Goal: Task Accomplishment & Management: Use online tool/utility

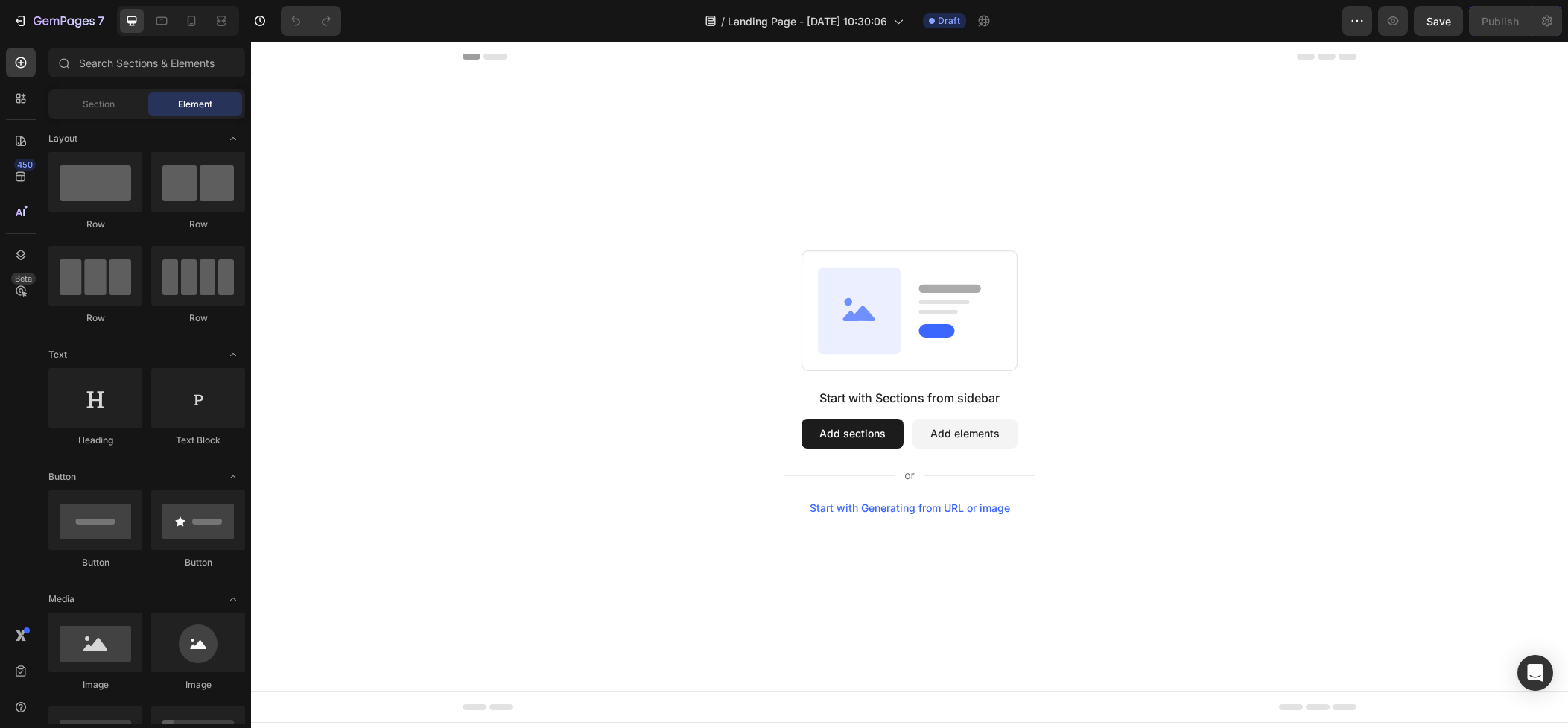
click at [858, 442] on button "Add sections" at bounding box center [852, 433] width 102 height 30
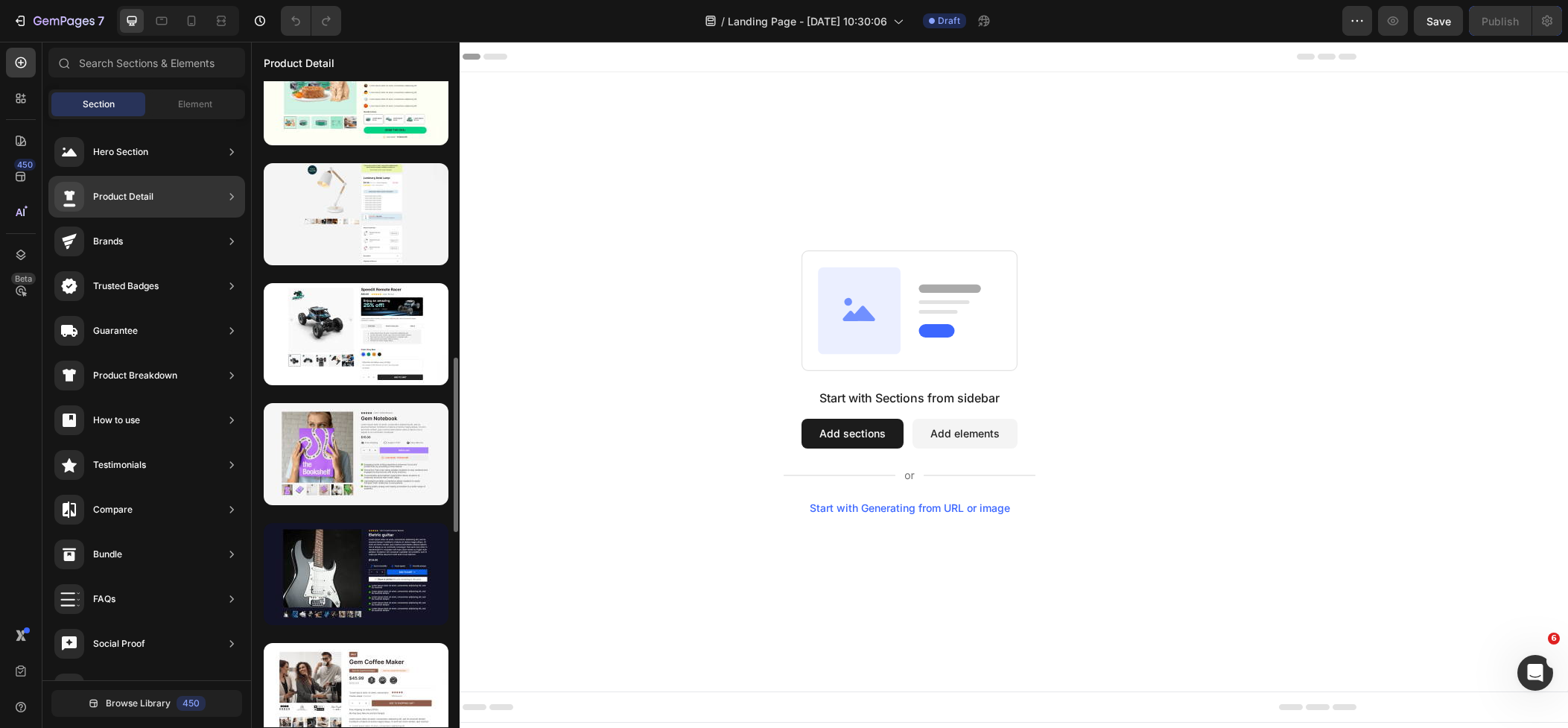
scroll to position [1008, 0]
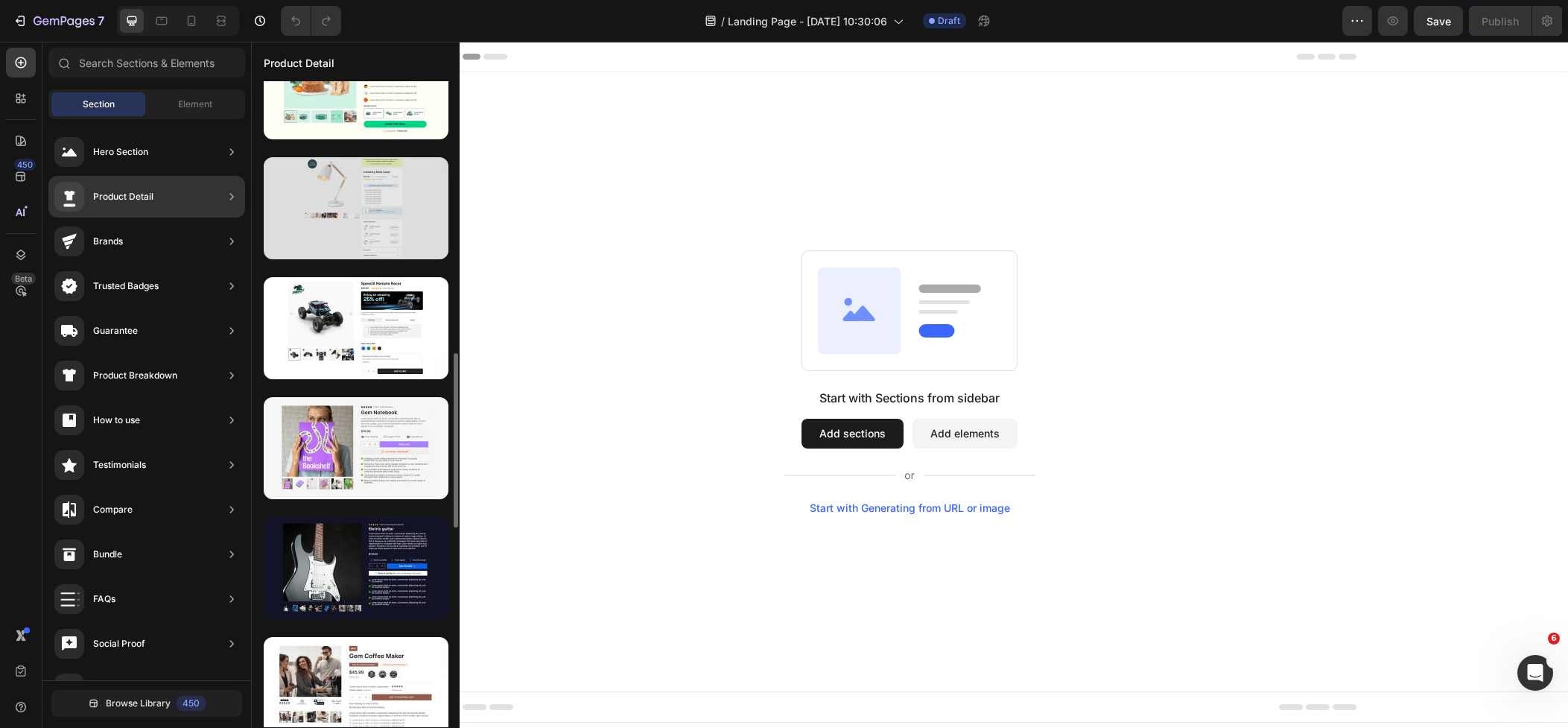
drag, startPoint x: 348, startPoint y: 233, endPoint x: 264, endPoint y: 227, distance: 84.2
click at [348, 233] on div at bounding box center [357, 208] width 185 height 102
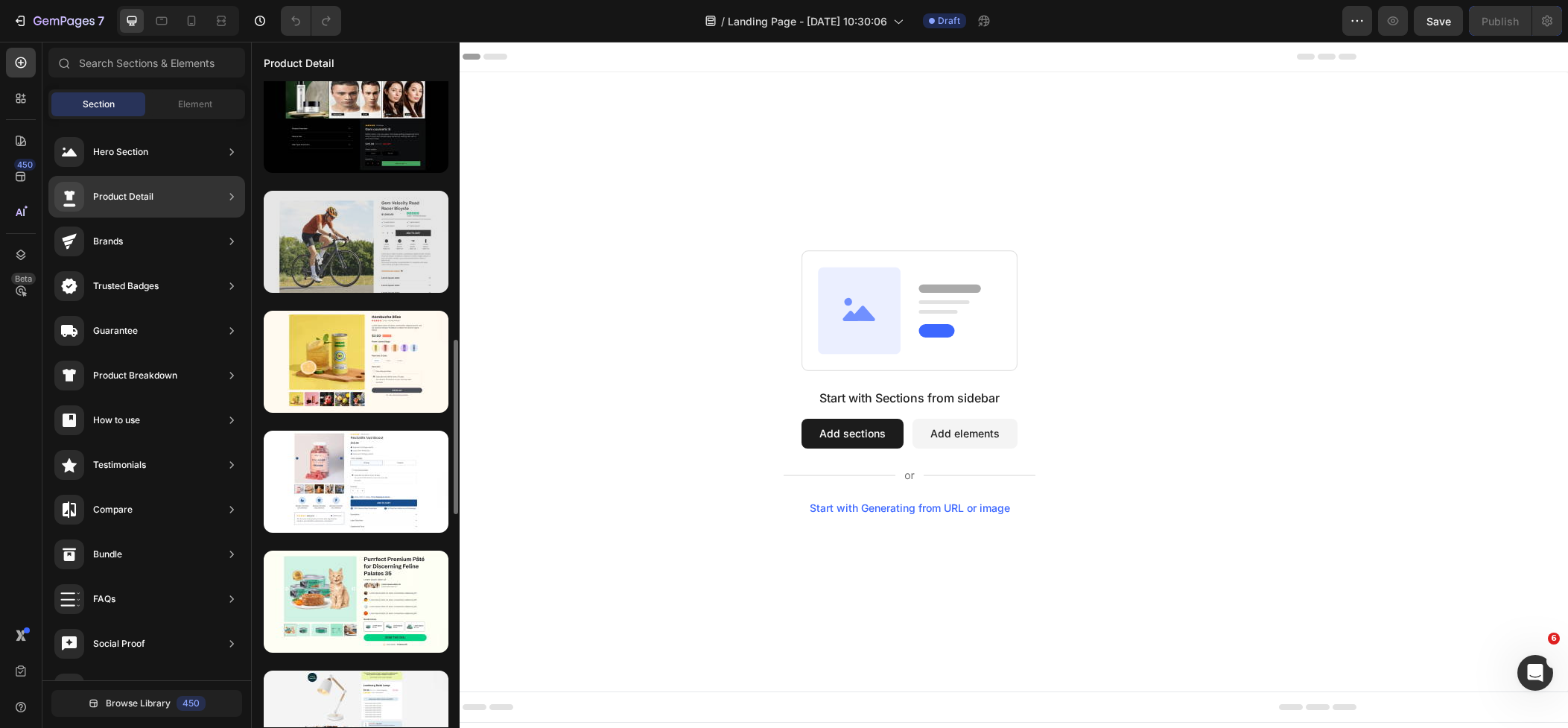
scroll to position [680, 0]
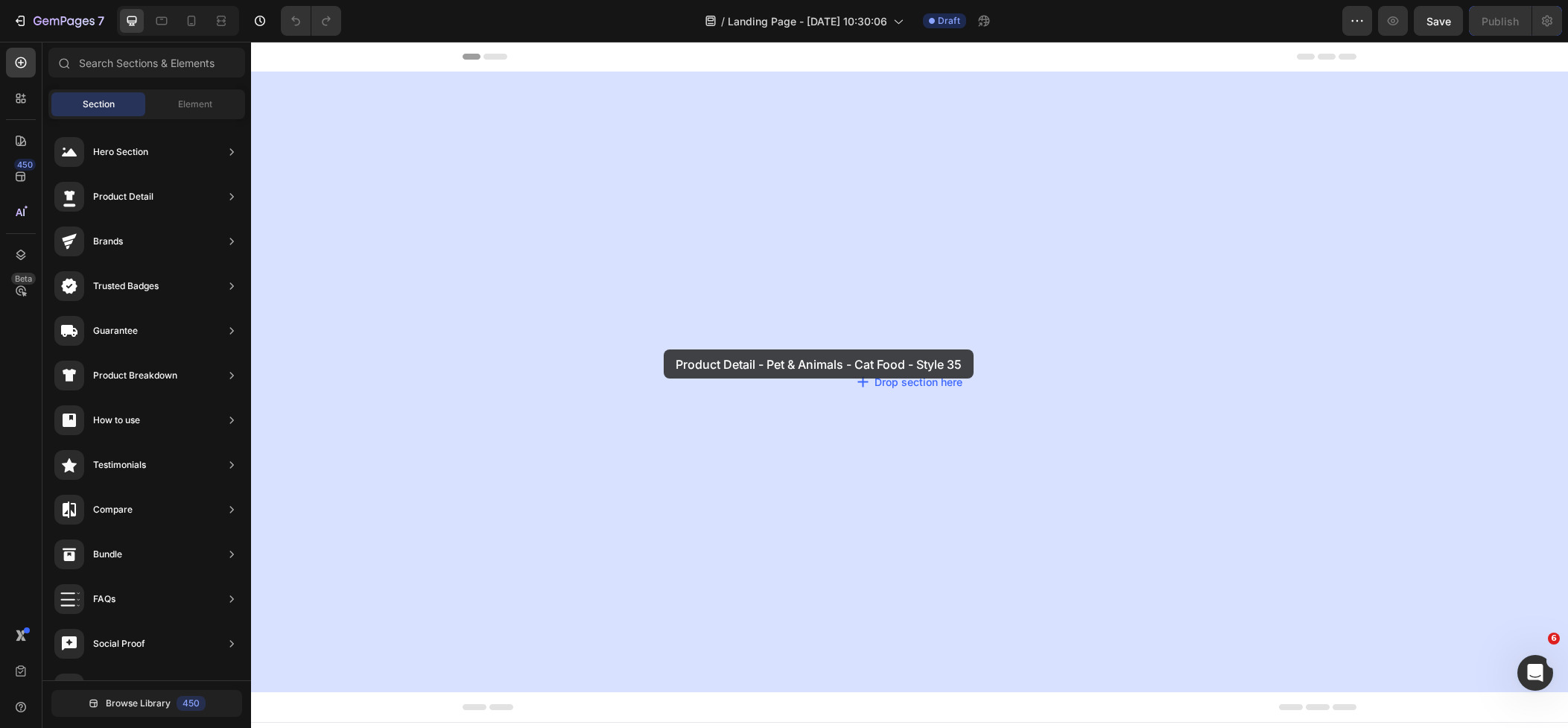
drag, startPoint x: 578, startPoint y: 457, endPoint x: 663, endPoint y: 348, distance: 138.2
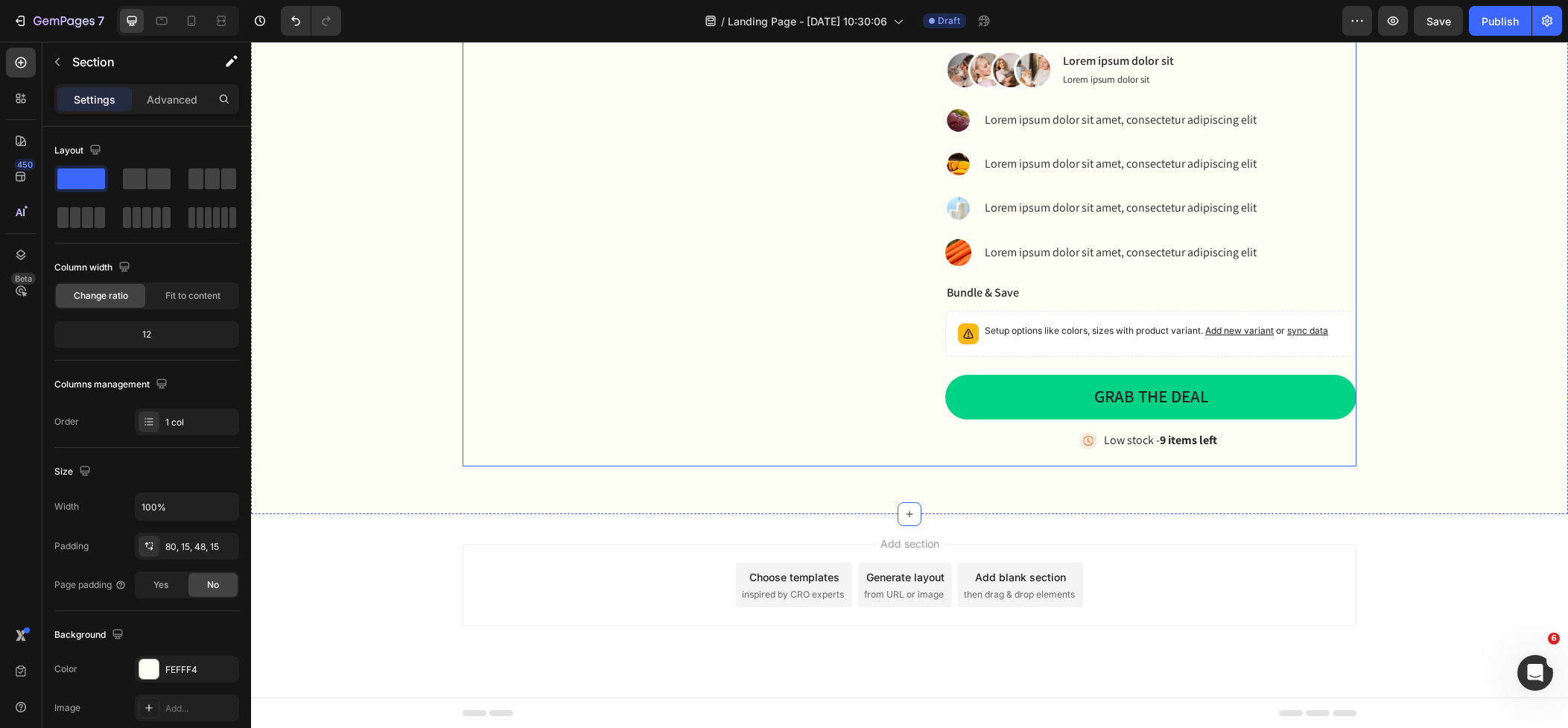
scroll to position [222, 0]
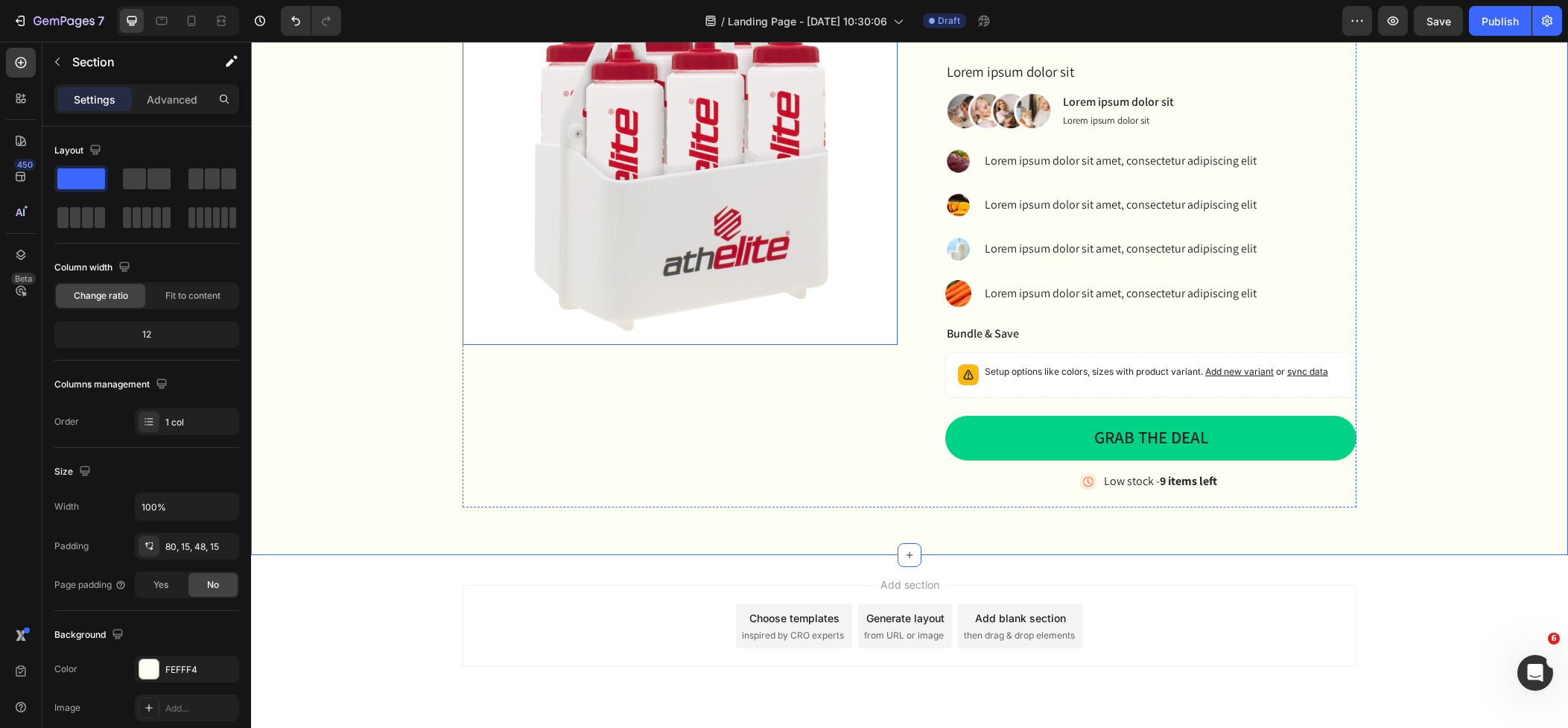
click at [691, 232] on img at bounding box center [680, 127] width 435 height 435
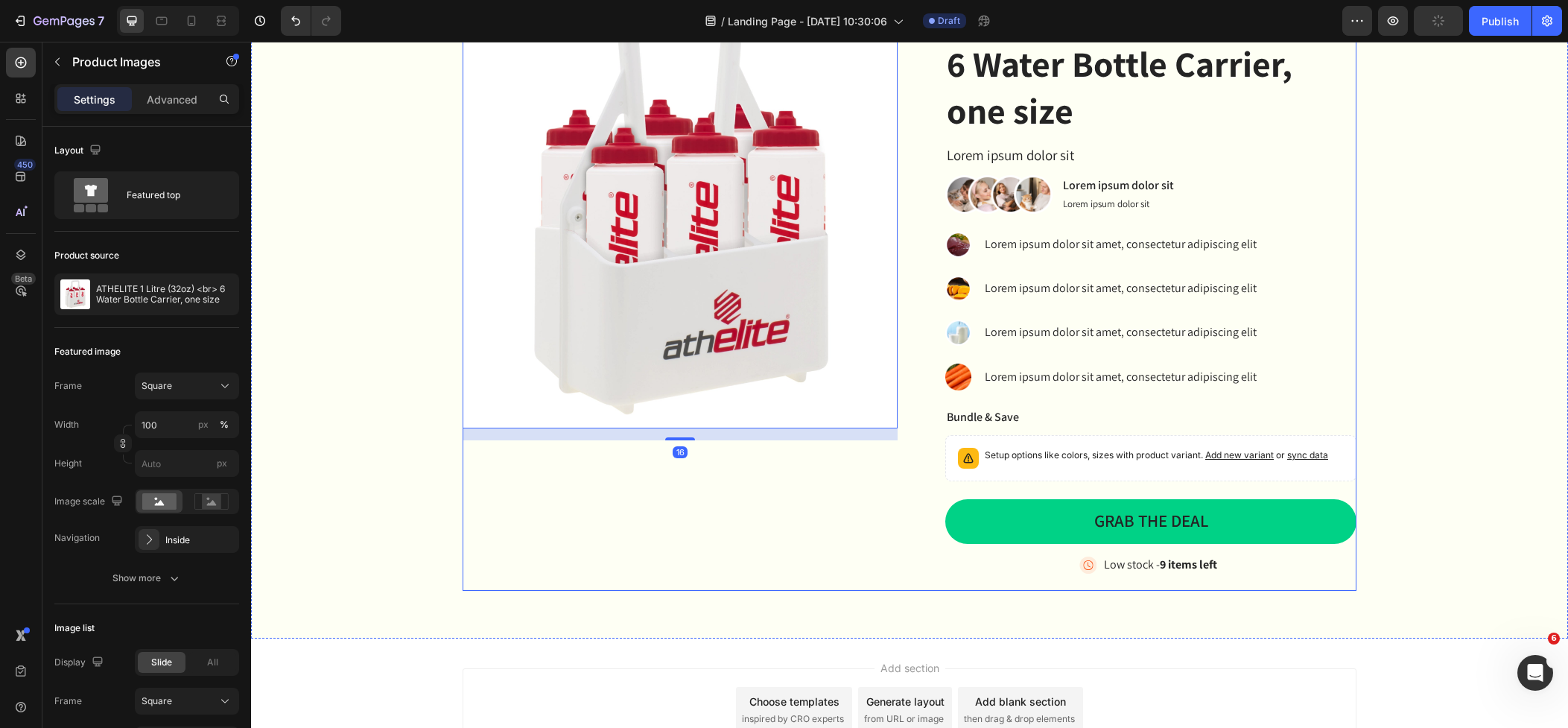
scroll to position [0, 0]
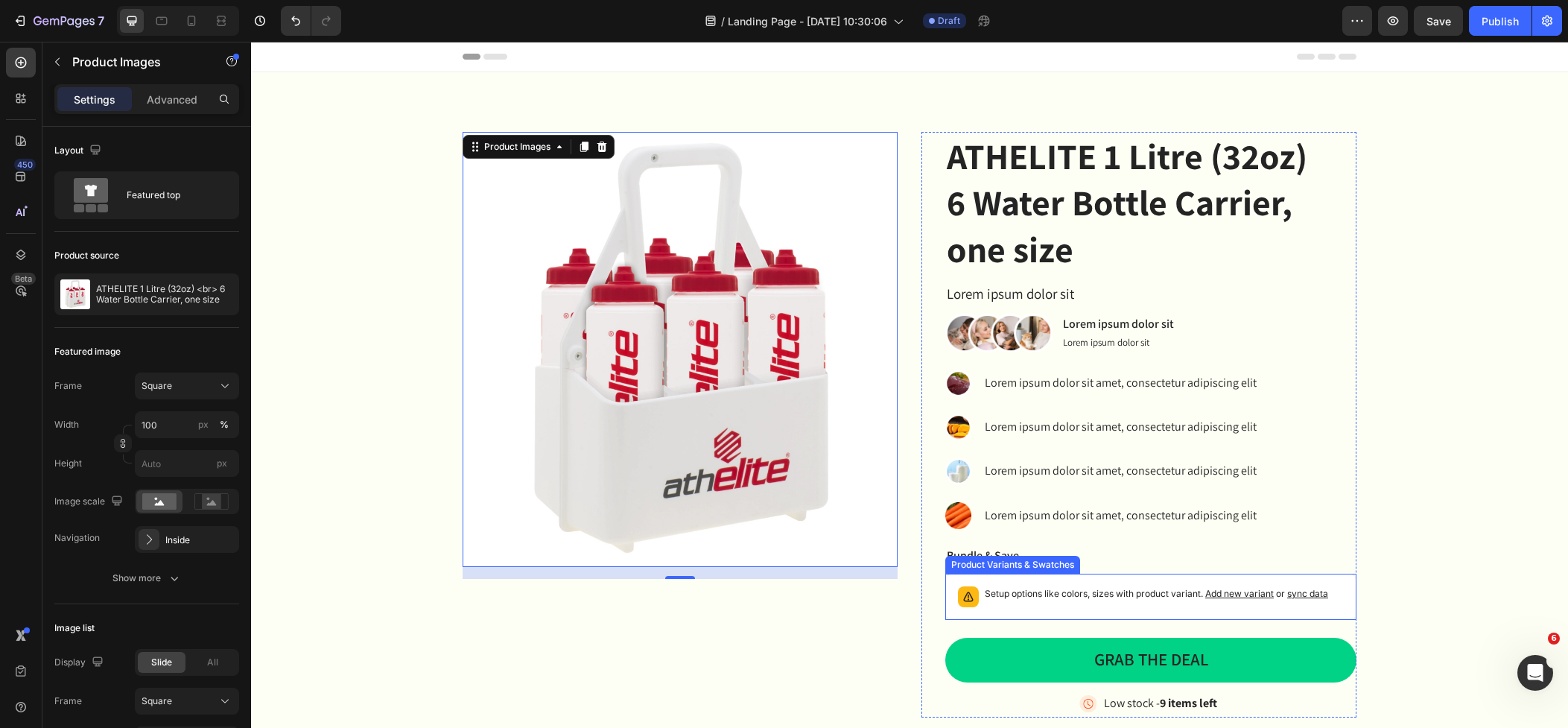
click at [1241, 597] on span "Add new variant" at bounding box center [1240, 594] width 69 height 11
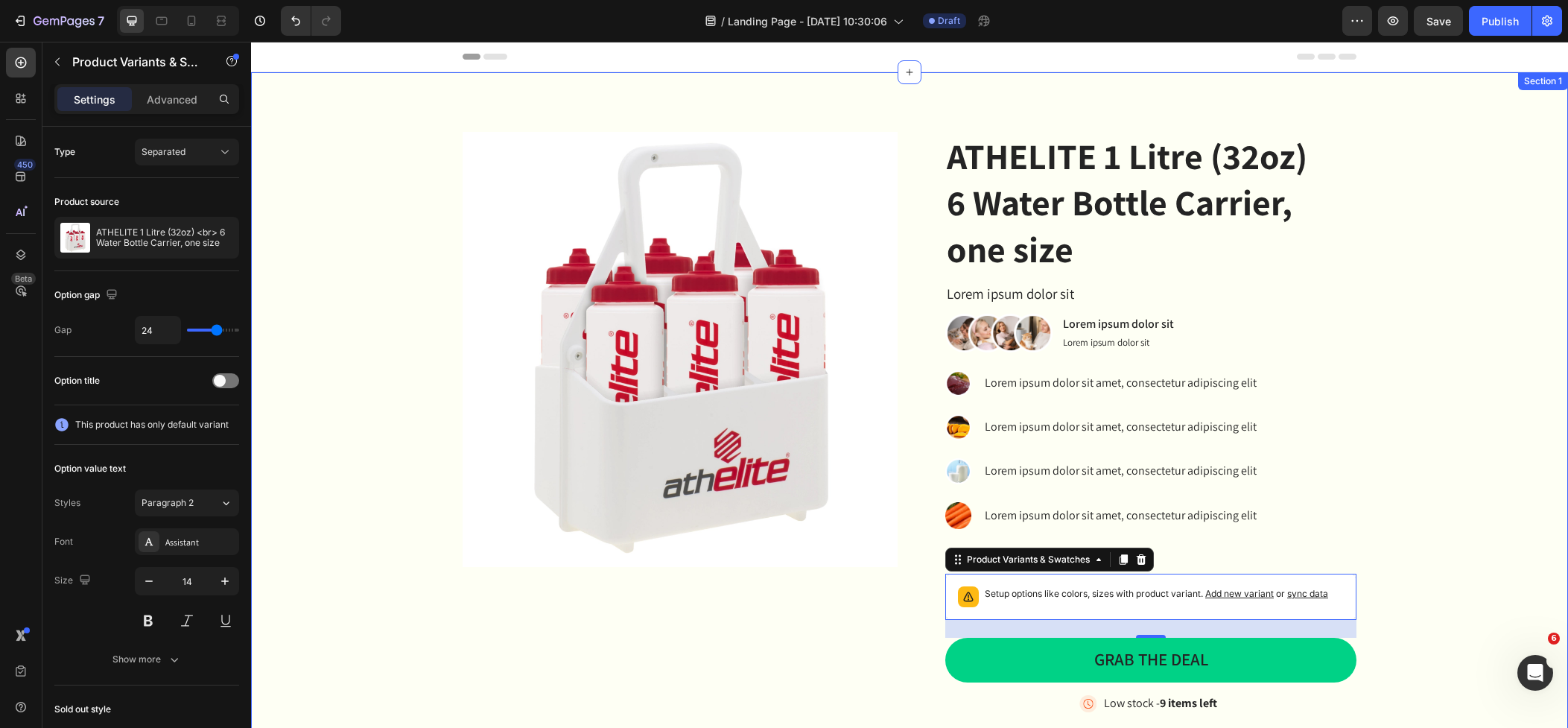
click at [906, 119] on div "Product Images ATHELITE 1 Litre (32oz) 6 Water Bottle Carrier, one size Product…" at bounding box center [909, 425] width 1317 height 705
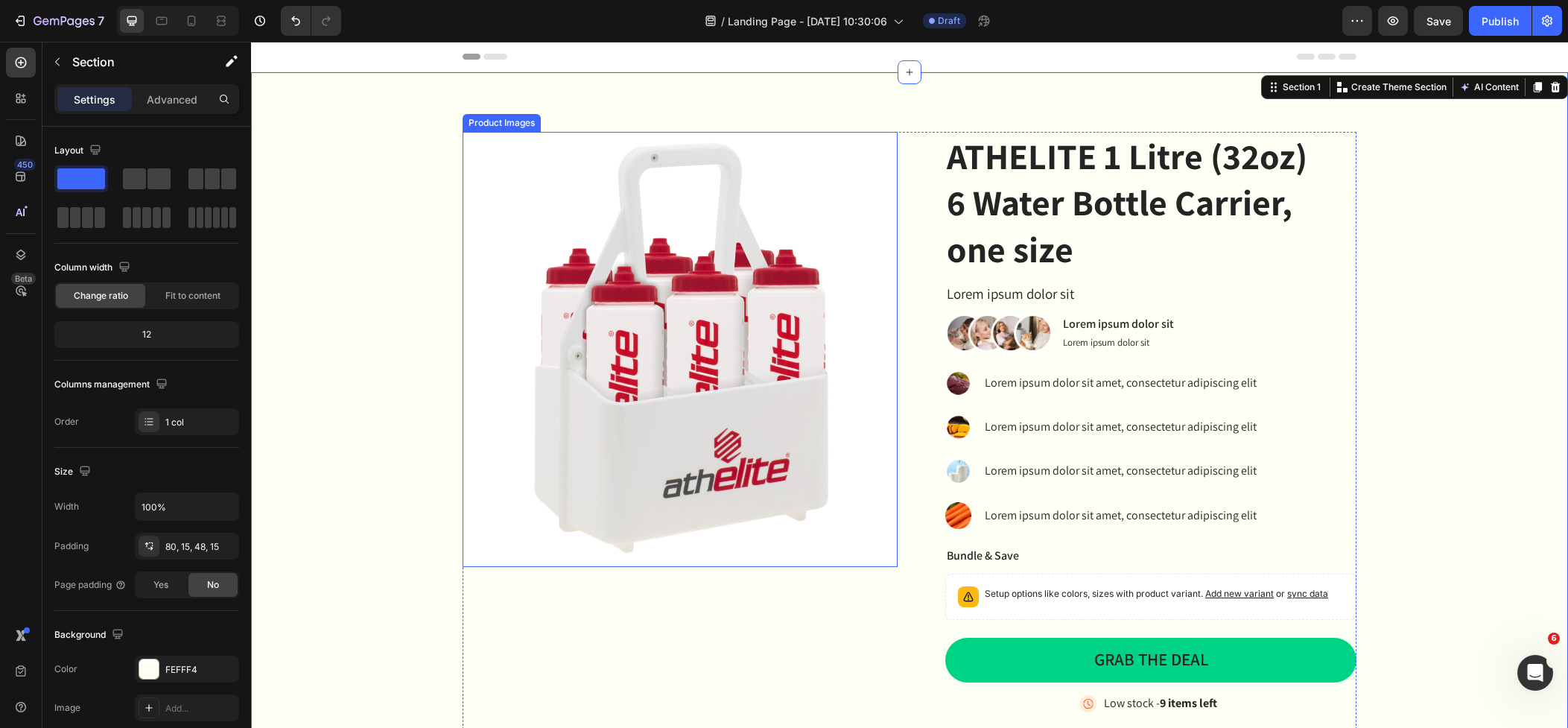
click at [833, 167] on img at bounding box center [680, 349] width 435 height 435
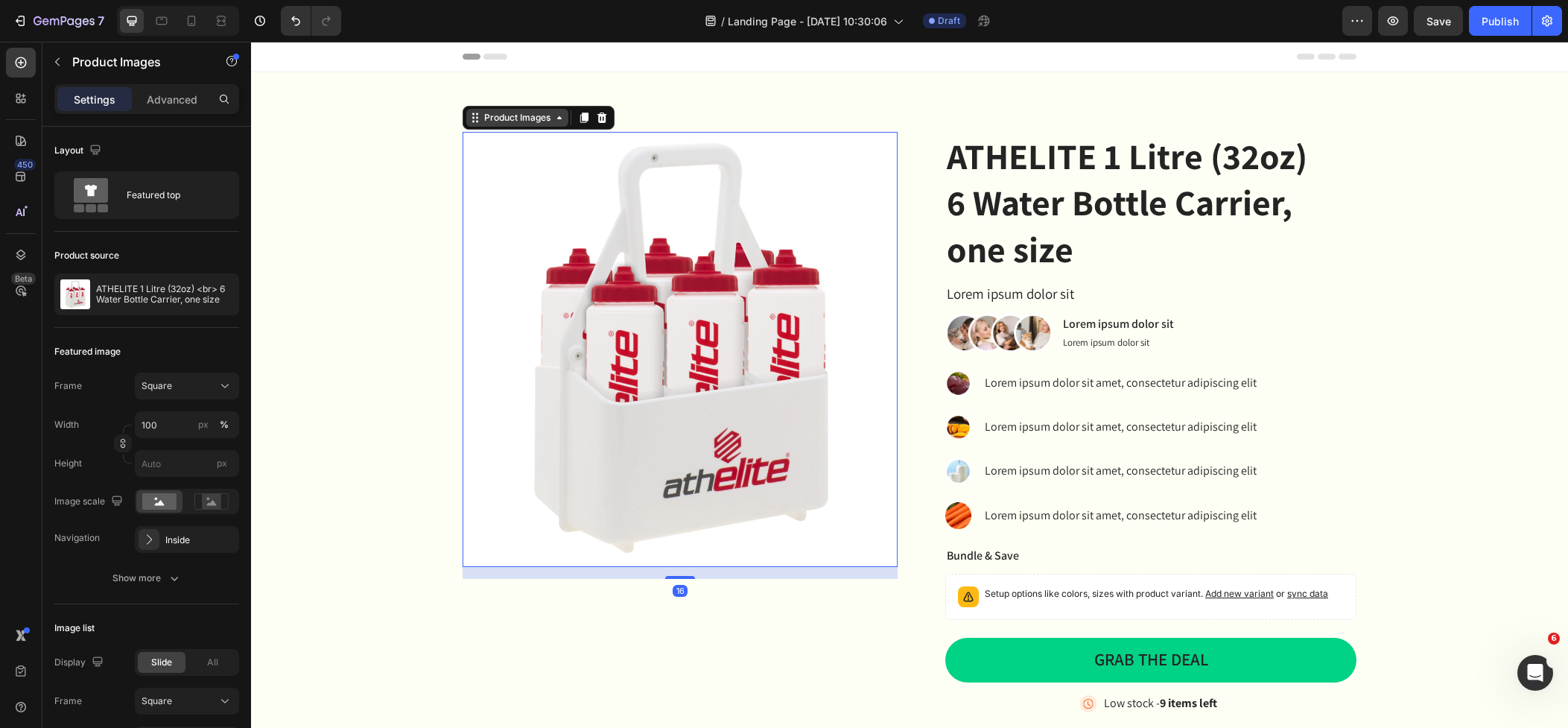
click at [518, 114] on div "Product Images" at bounding box center [517, 117] width 73 height 14
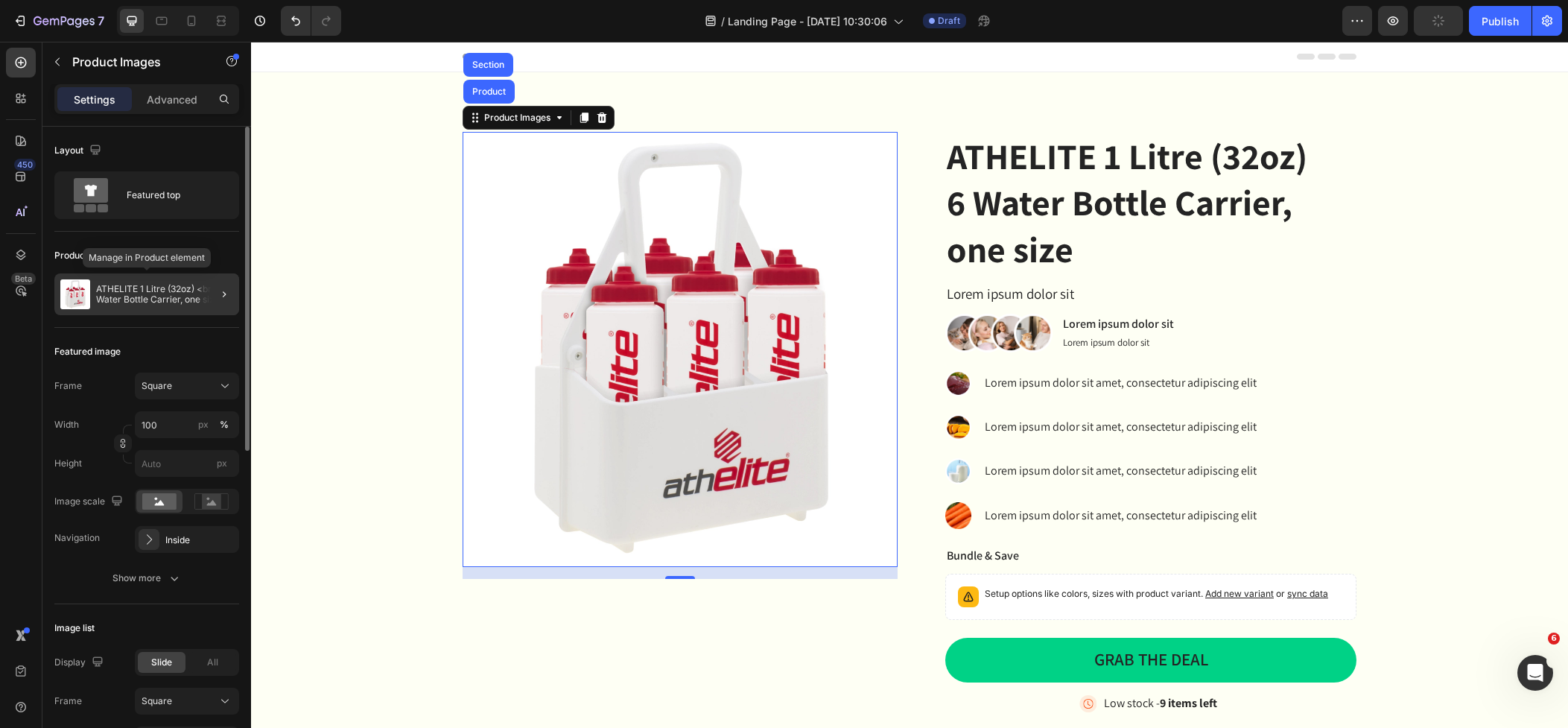
click at [106, 288] on p "ATHELITE 1 Litre (32oz) <br> 6 Water Bottle Carrier, one size" at bounding box center [164, 294] width 137 height 21
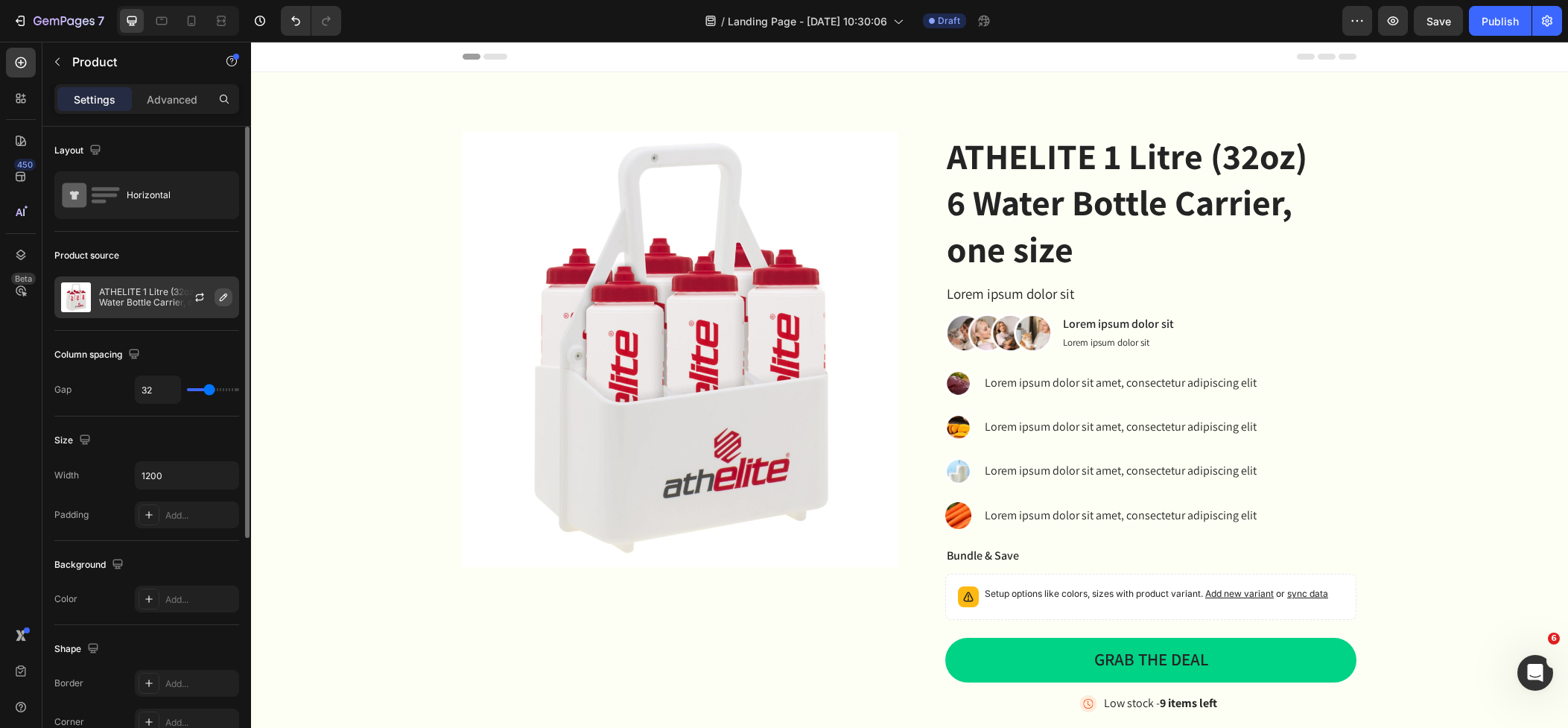
click at [219, 299] on icon "button" at bounding box center [223, 297] width 12 height 12
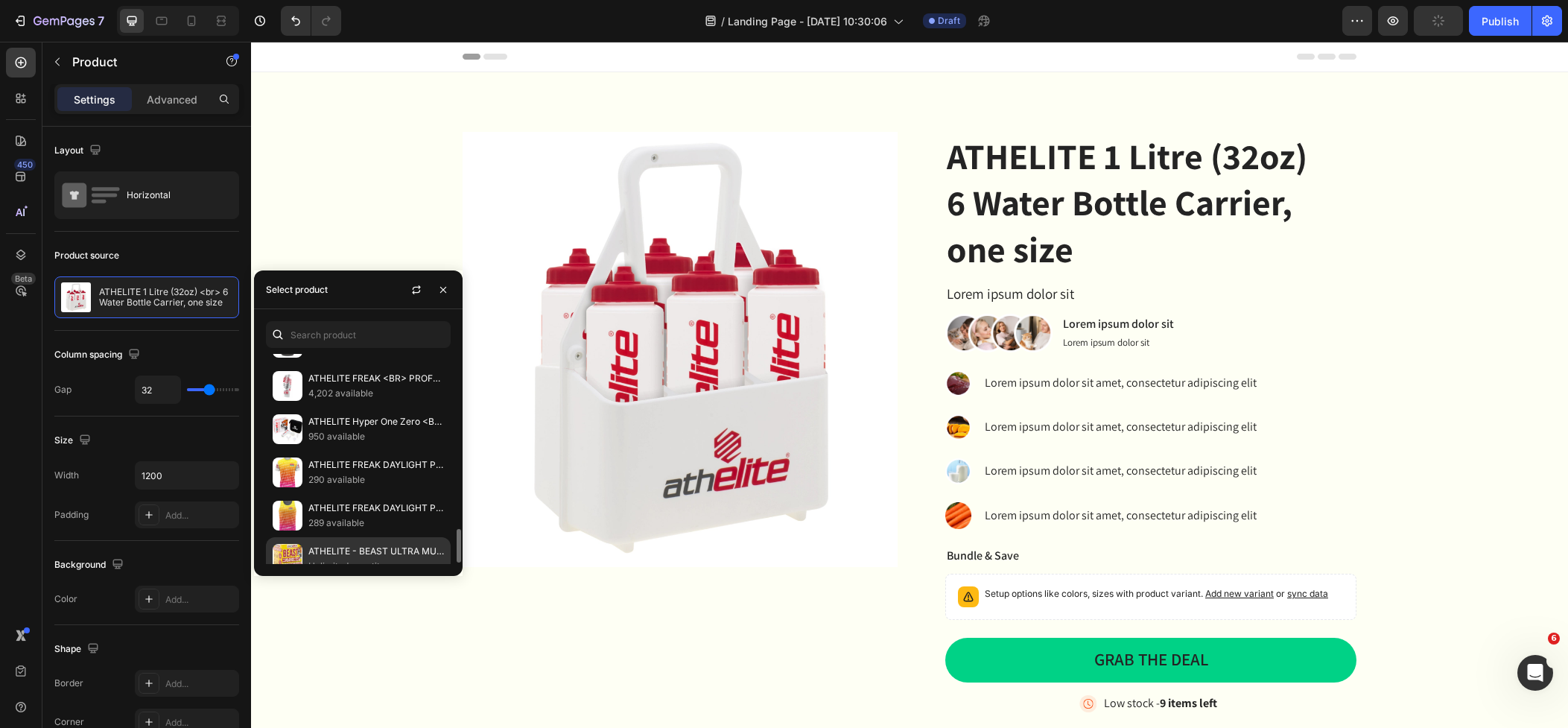
scroll to position [760, 0]
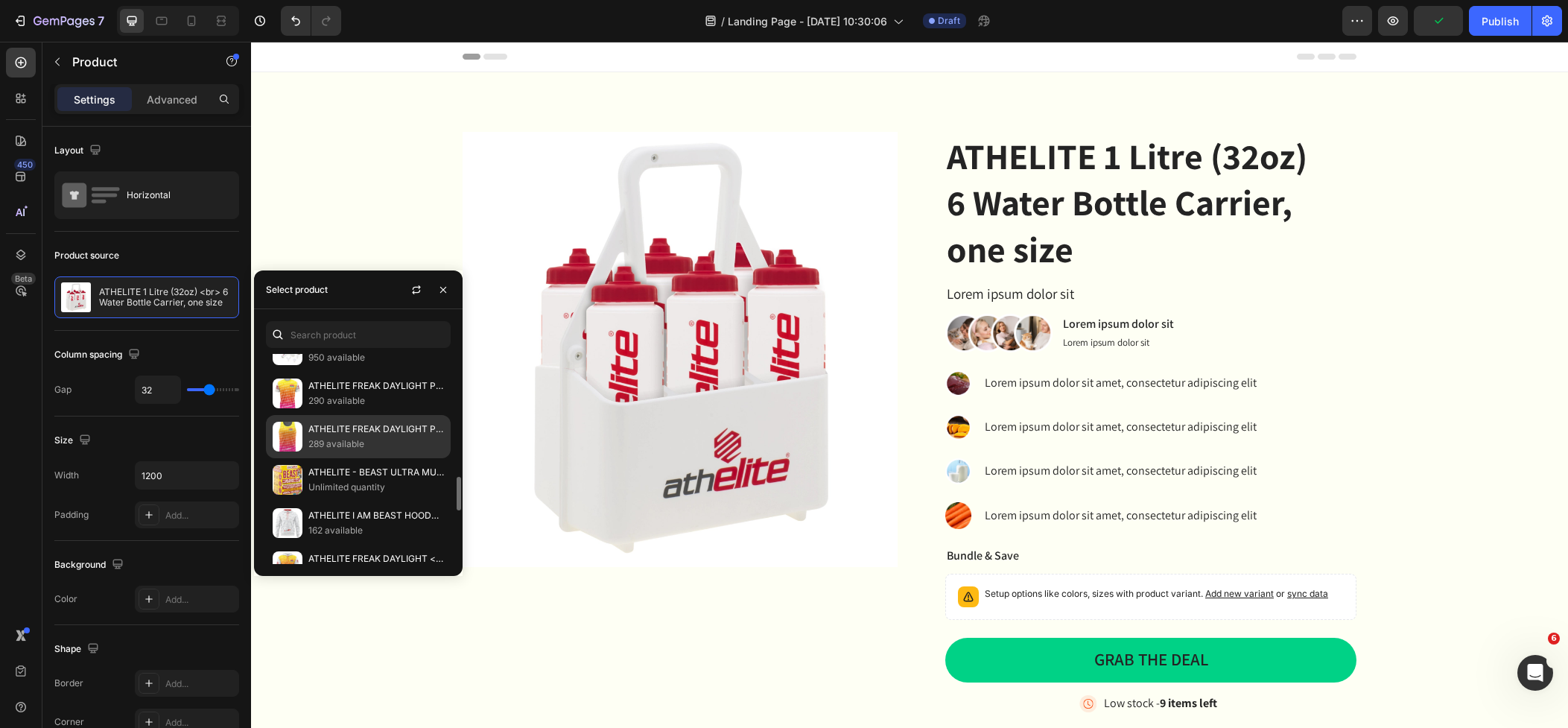
drag, startPoint x: 339, startPoint y: 443, endPoint x: 266, endPoint y: 424, distance: 75.4
click at [339, 443] on p "289 available" at bounding box center [376, 444] width 135 height 15
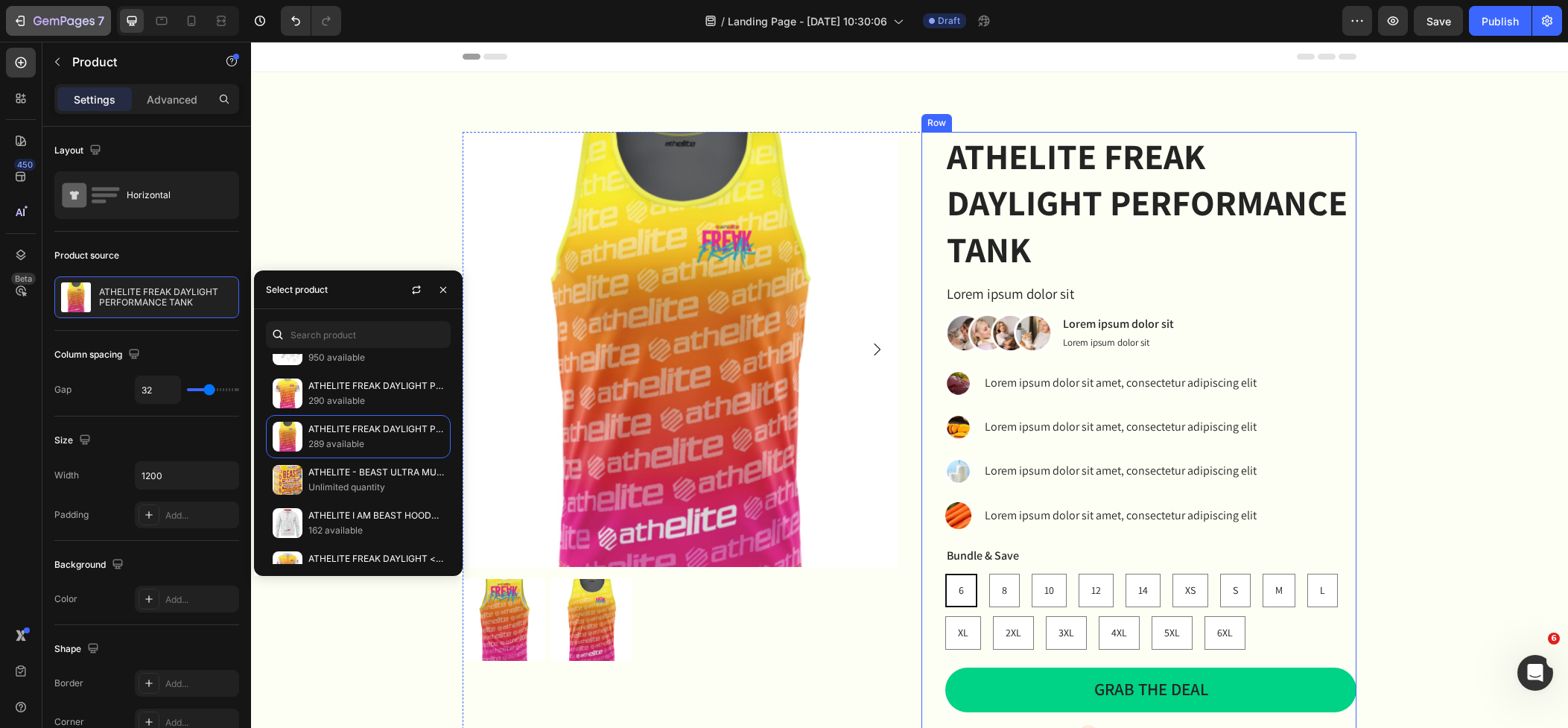
click at [23, 24] on icon "button" at bounding box center [22, 20] width 6 height 10
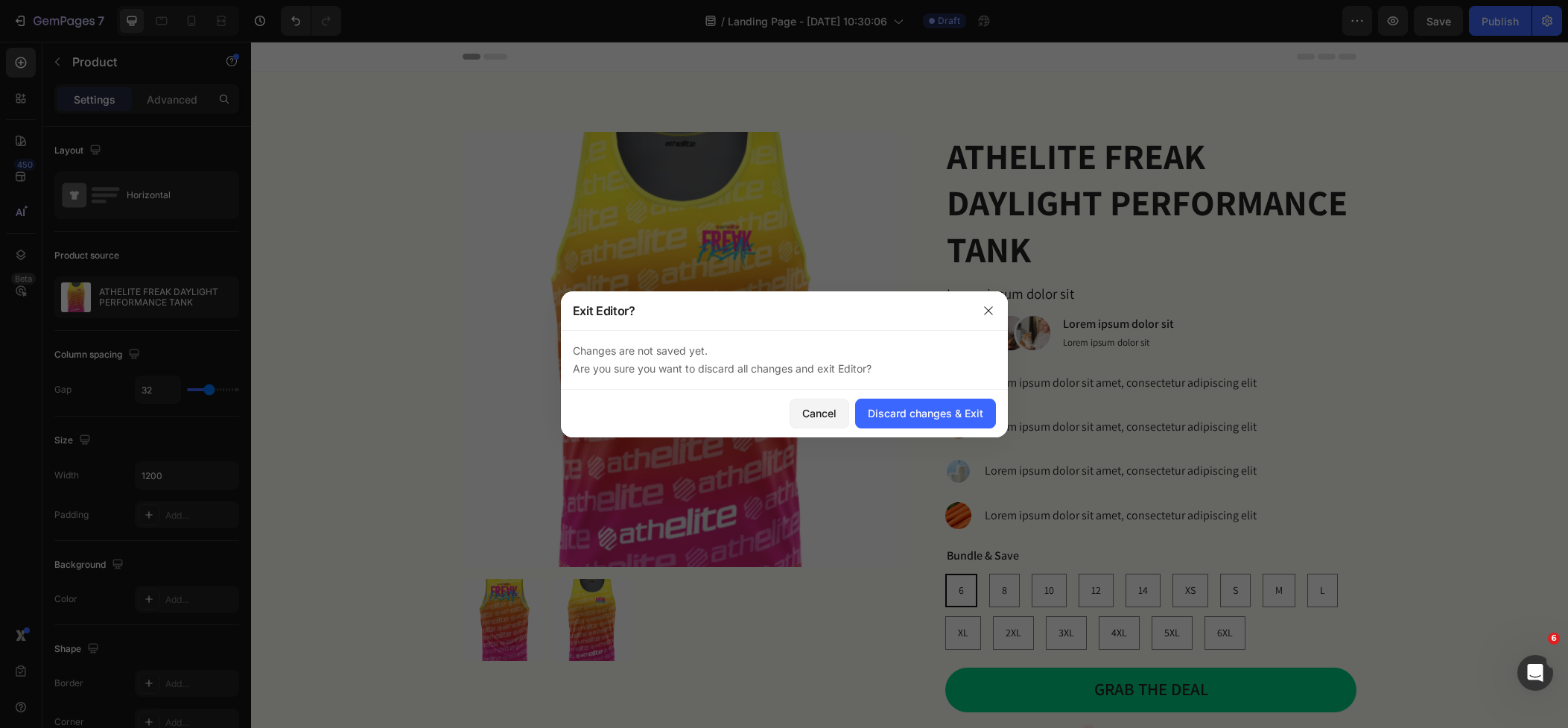
click at [19, 20] on div at bounding box center [784, 364] width 1568 height 728
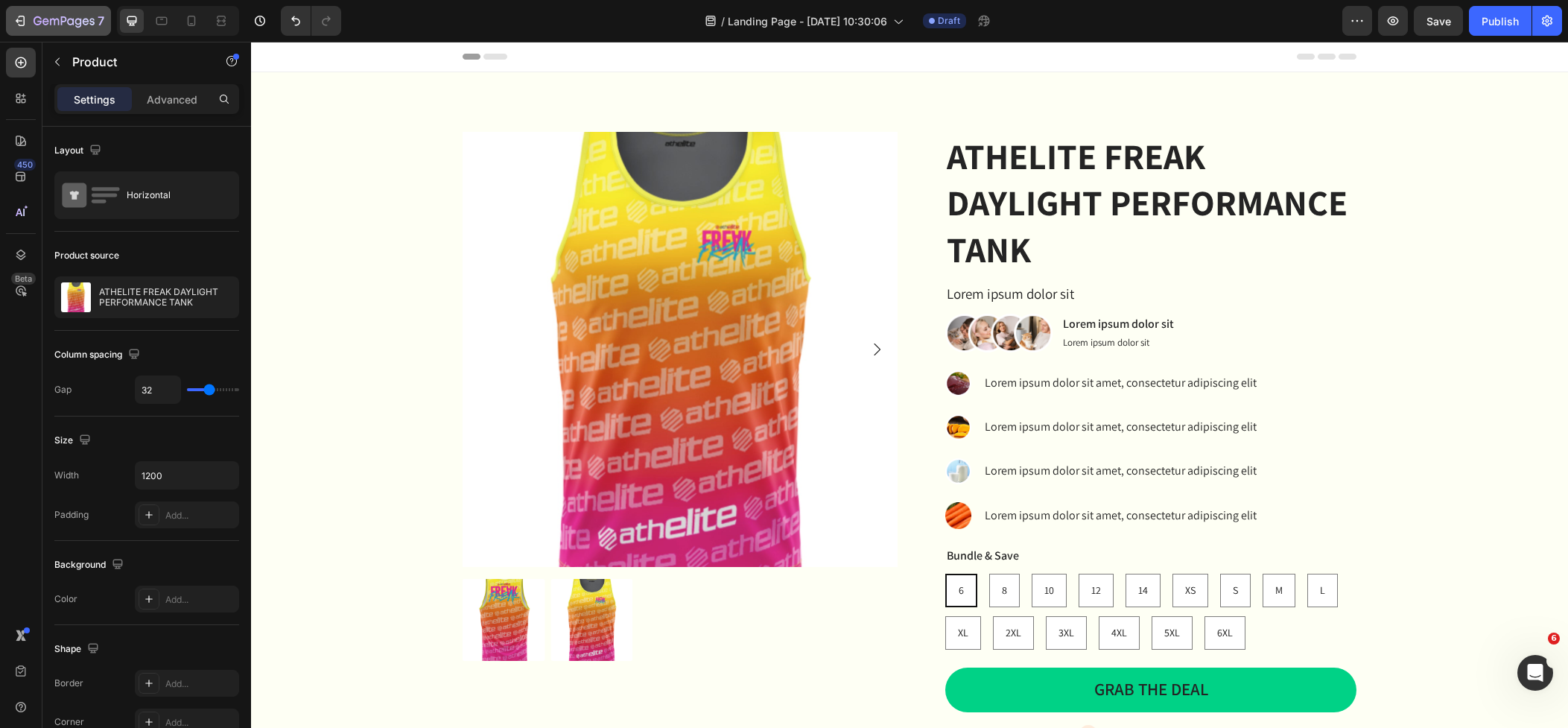
click at [50, 21] on icon "button" at bounding box center [54, 22] width 9 height 6
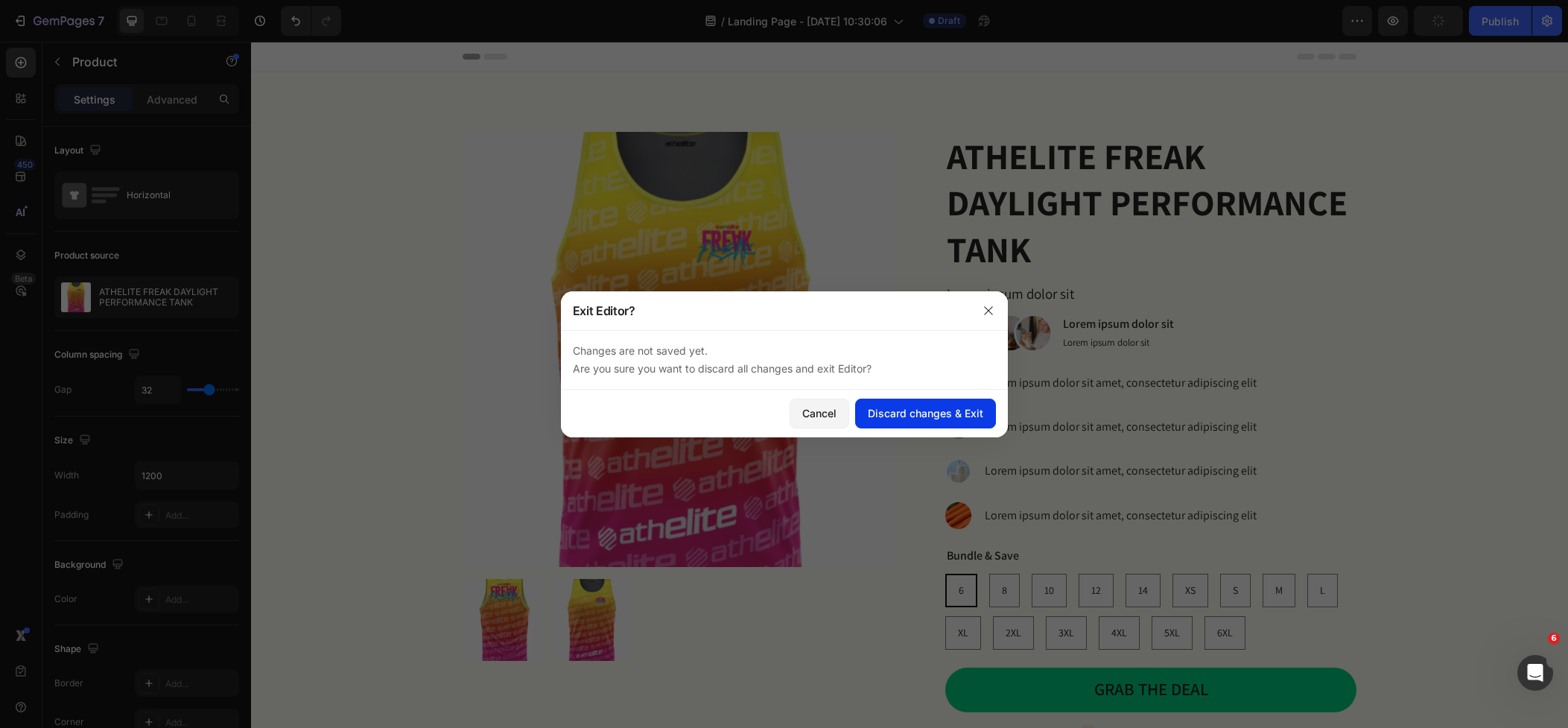
click at [917, 412] on div "Discard changes & Exit" at bounding box center [925, 413] width 115 height 15
